Goal: Transaction & Acquisition: Book appointment/travel/reservation

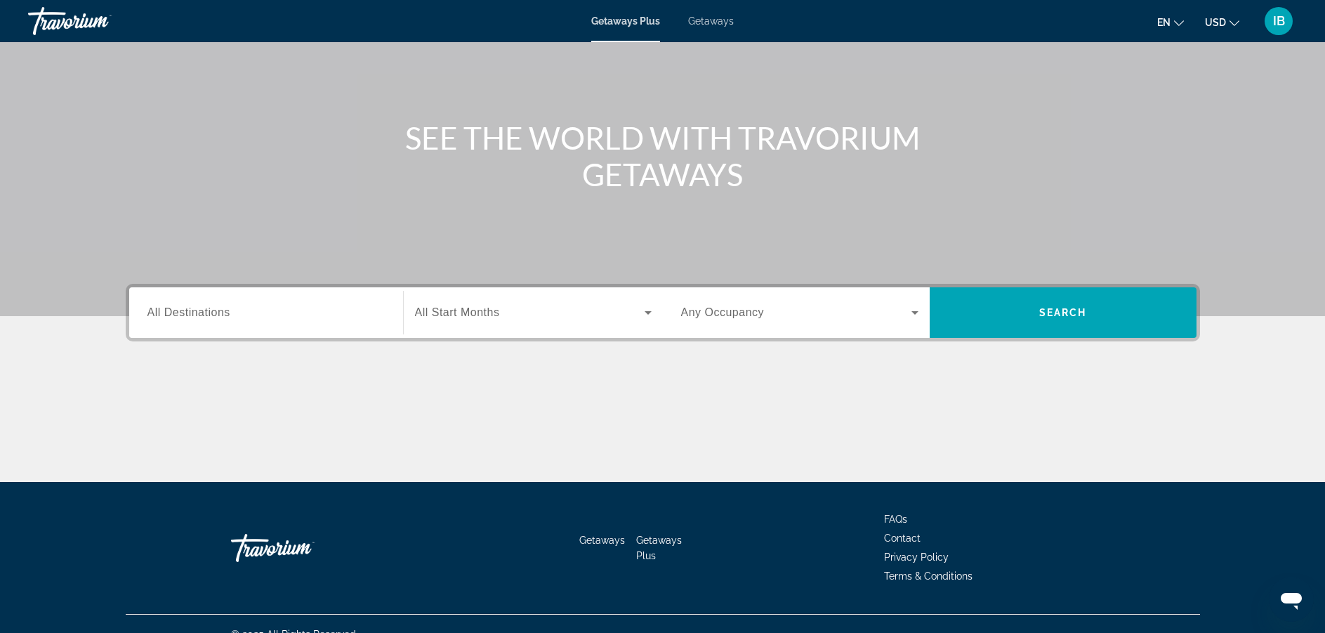
scroll to position [106, 0]
click at [691, 21] on span "Getaways" at bounding box center [711, 20] width 46 height 11
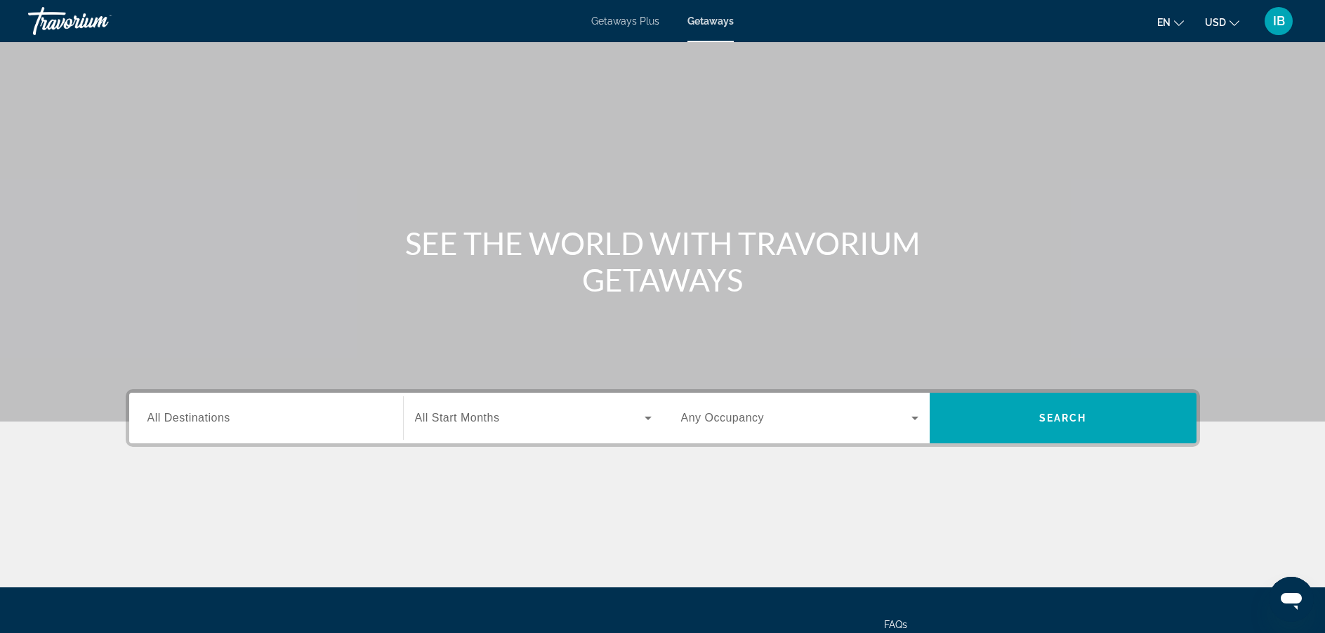
click at [615, 15] on div "Getaways Plus Getaways en English Español Français Italiano Português русский U…" at bounding box center [662, 21] width 1325 height 37
click at [616, 21] on span "Getaways Plus" at bounding box center [625, 20] width 68 height 11
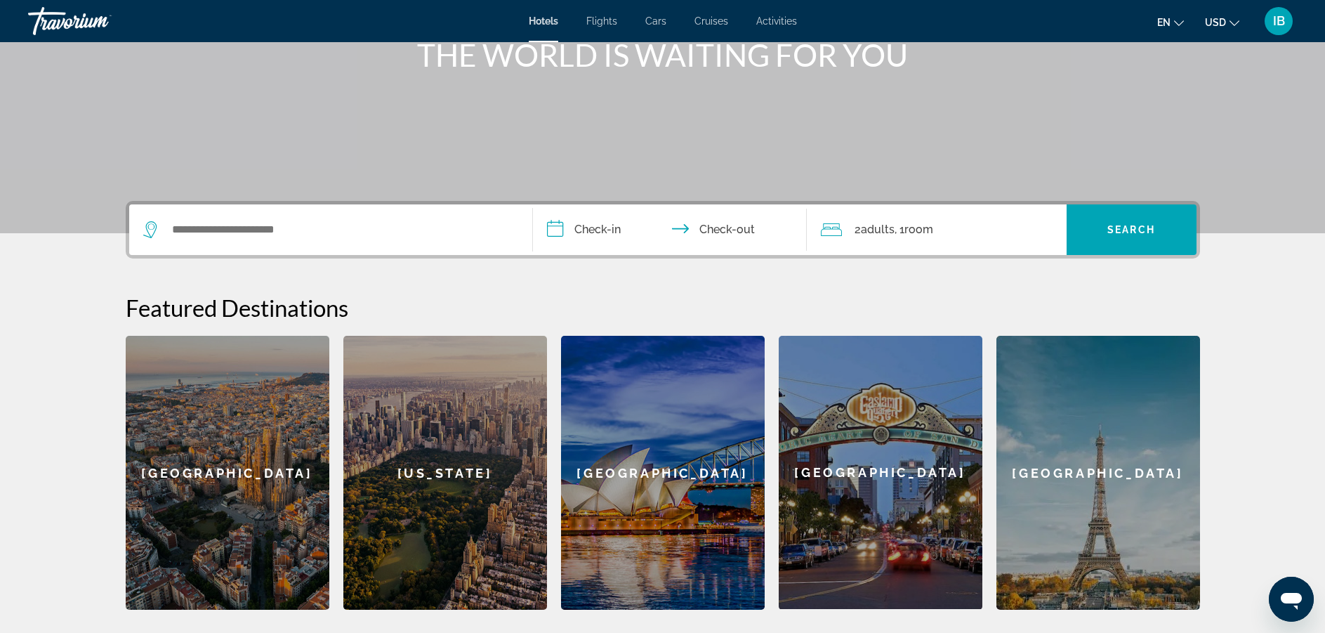
scroll to position [193, 0]
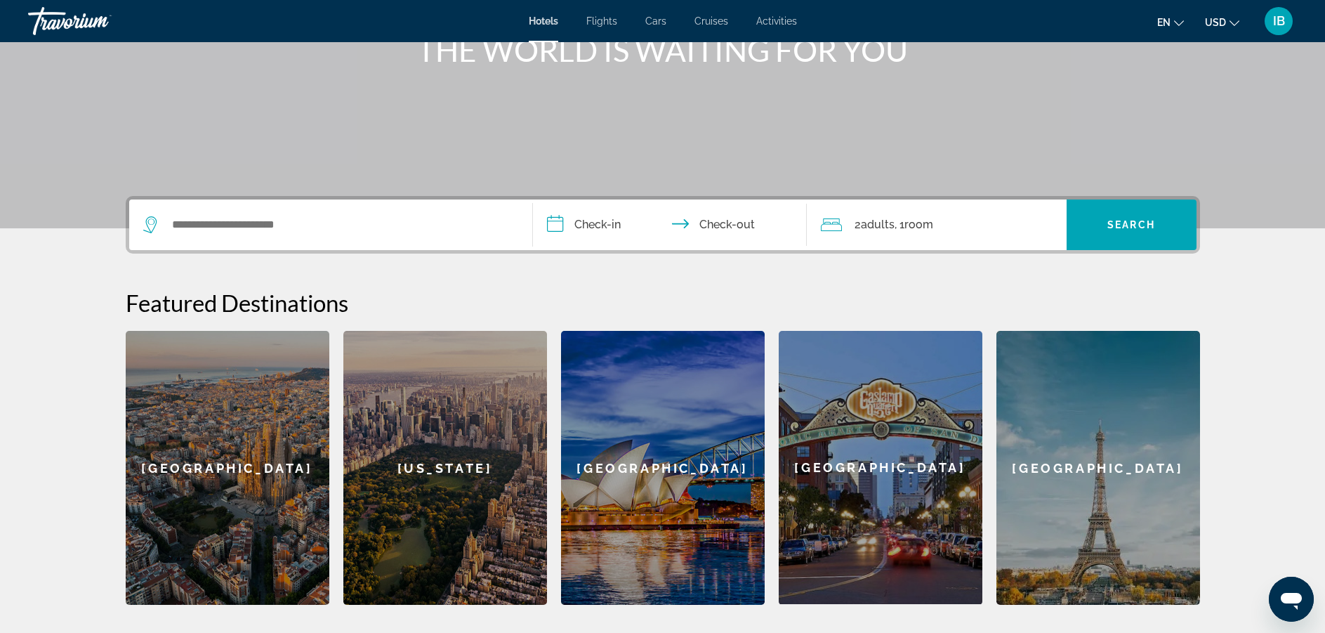
click at [296, 235] on div "Search widget" at bounding box center [330, 224] width 375 height 51
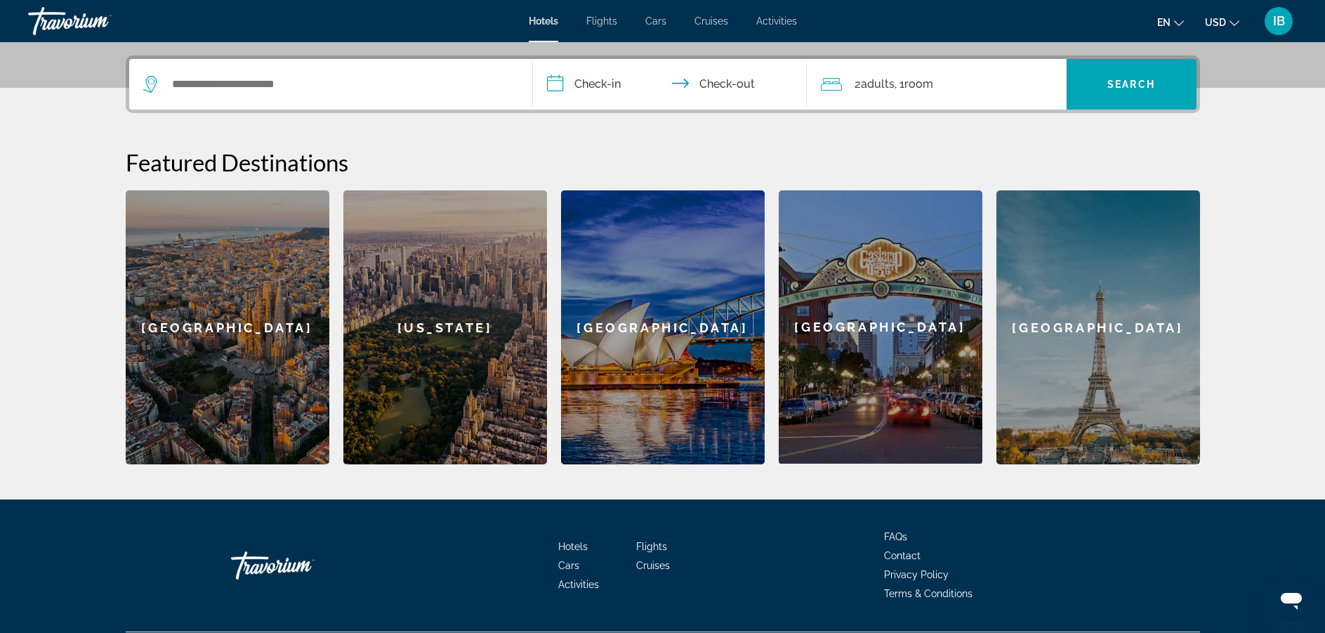
scroll to position [343, 0]
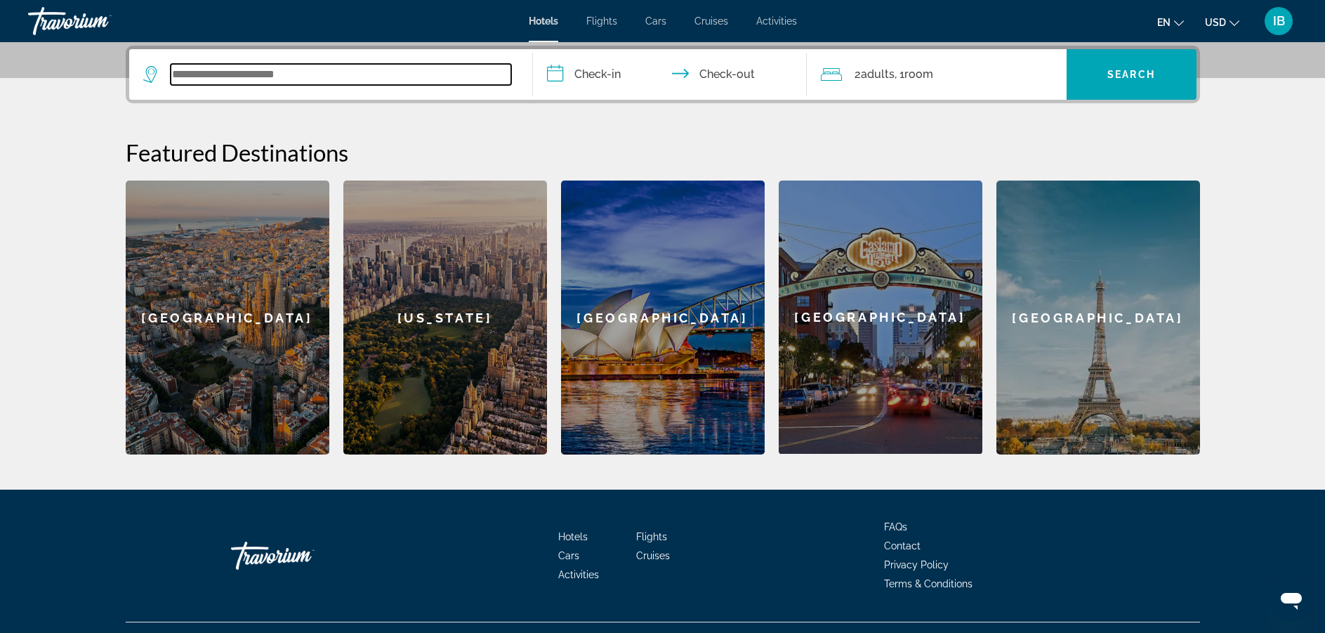
click at [283, 69] on input "Search widget" at bounding box center [341, 74] width 340 height 21
type input "*"
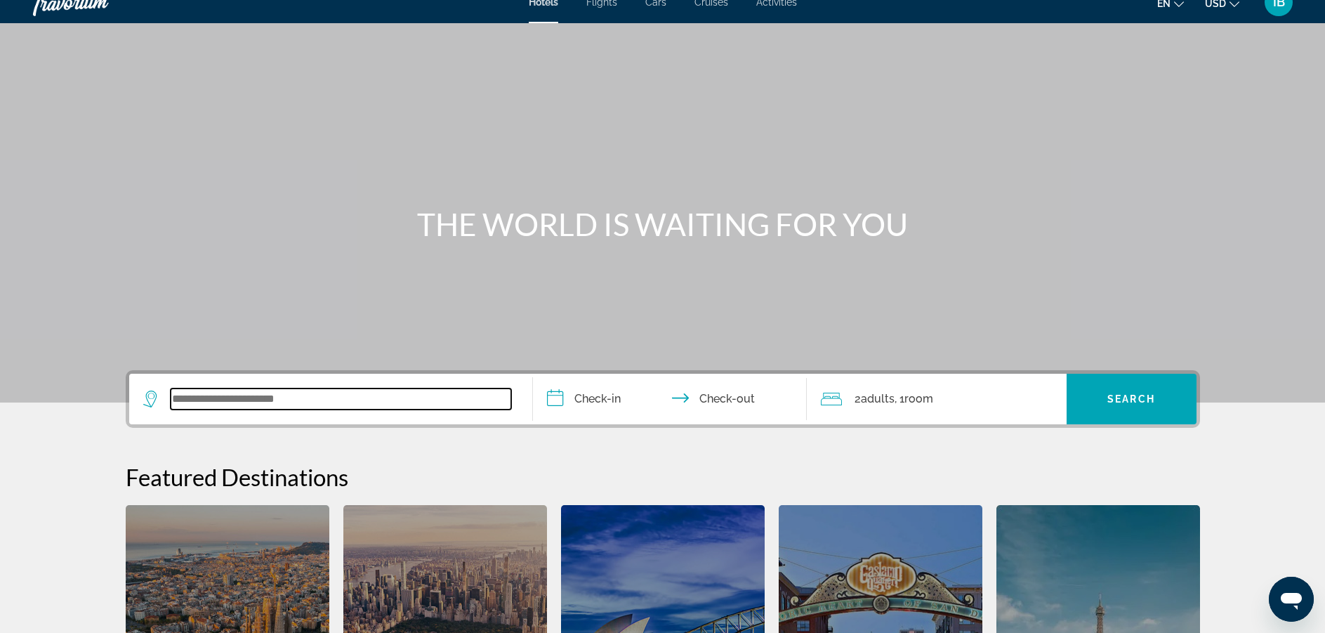
scroll to position [7, 0]
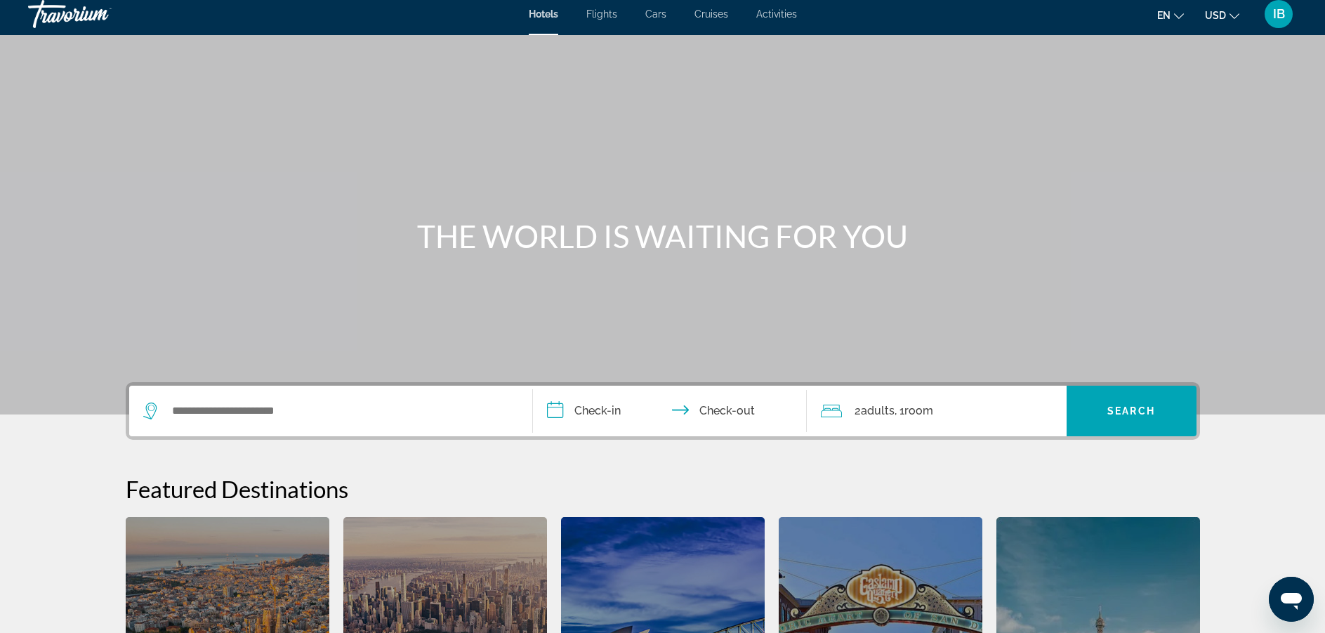
click at [148, 407] on icon "Search widget" at bounding box center [150, 407] width 7 height 6
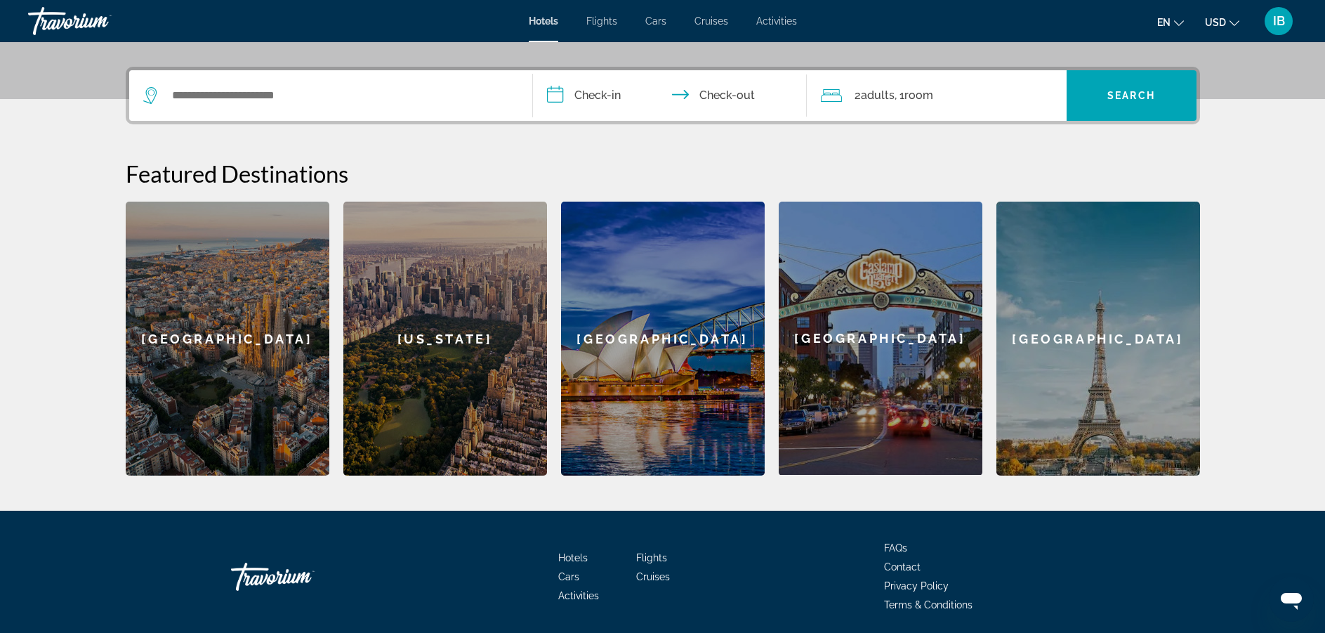
scroll to position [343, 0]
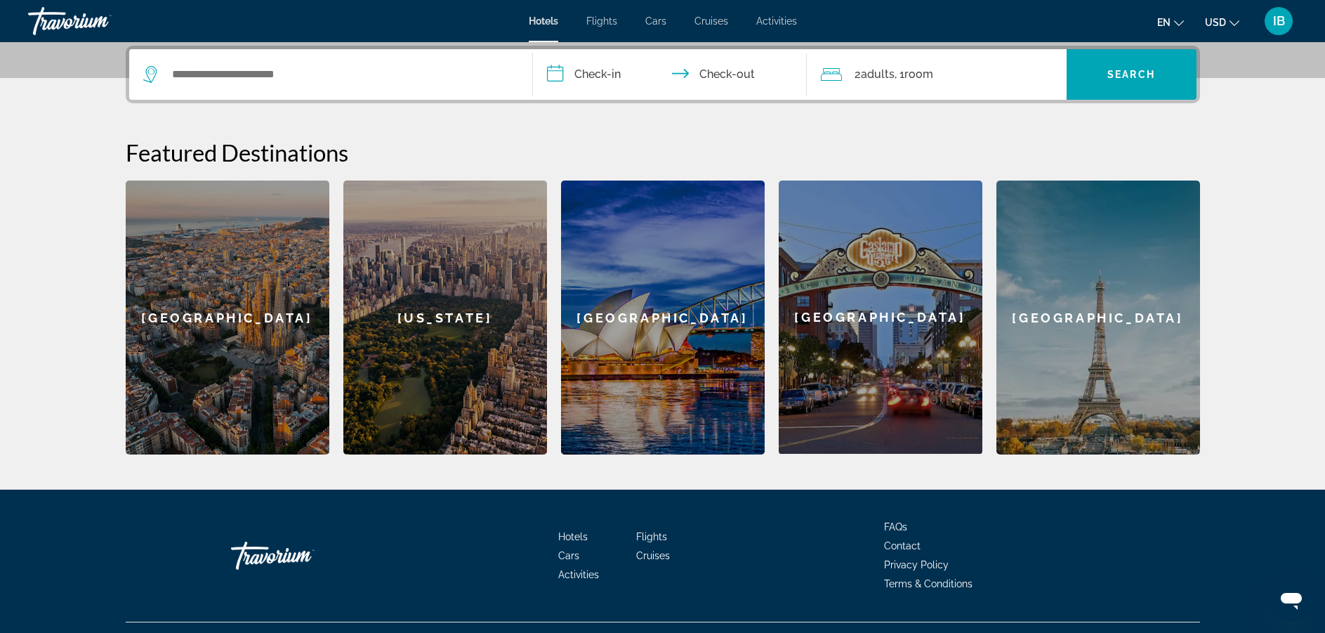
click at [150, 71] on icon "Search widget" at bounding box center [151, 74] width 17 height 17
